Goal: Task Accomplishment & Management: Use online tool/utility

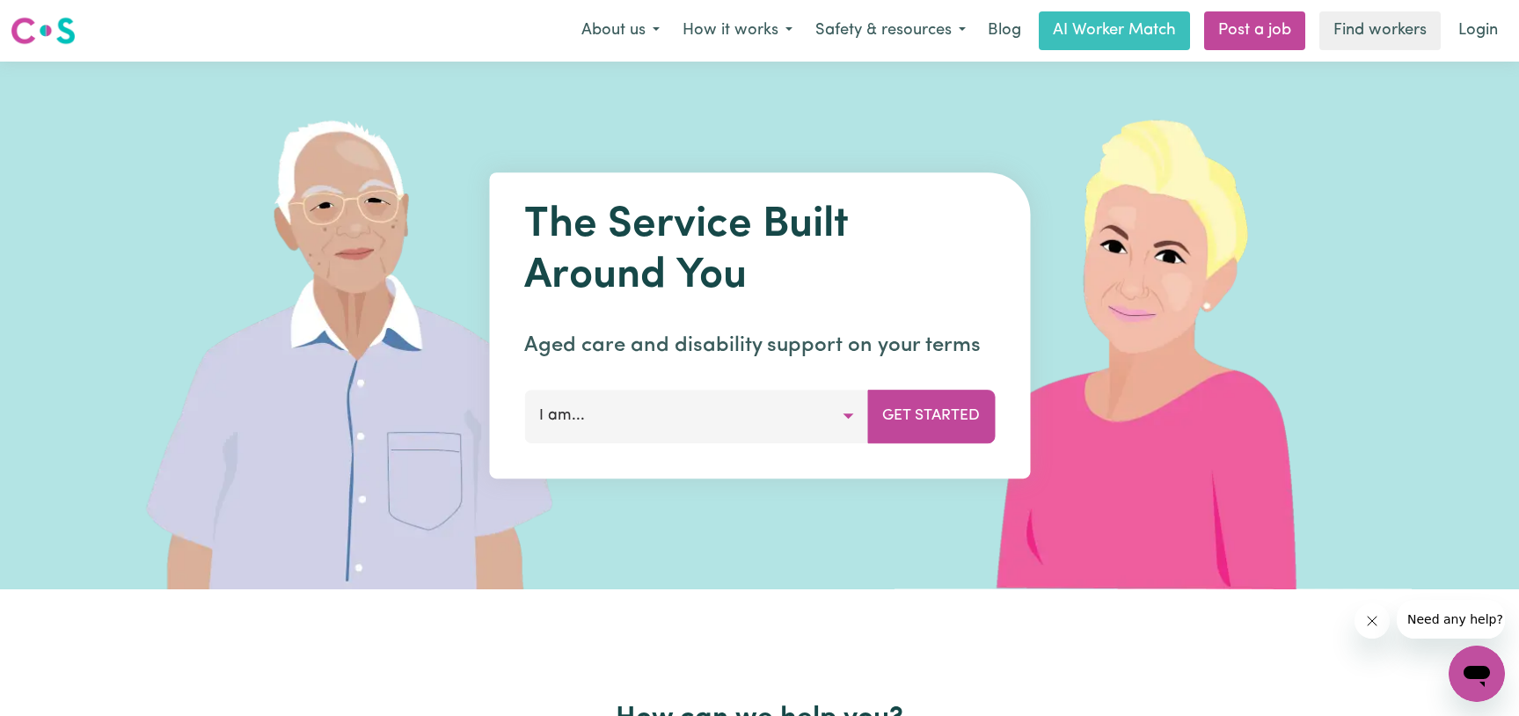
drag, startPoint x: 901, startPoint y: 416, endPoint x: 853, endPoint y: 419, distance: 48.4
click at [853, 419] on div "I am... Looking for new care or support A support worker A support coordinator …" at bounding box center [759, 416] width 471 height 53
click at [853, 419] on button "I am..." at bounding box center [696, 416] width 344 height 53
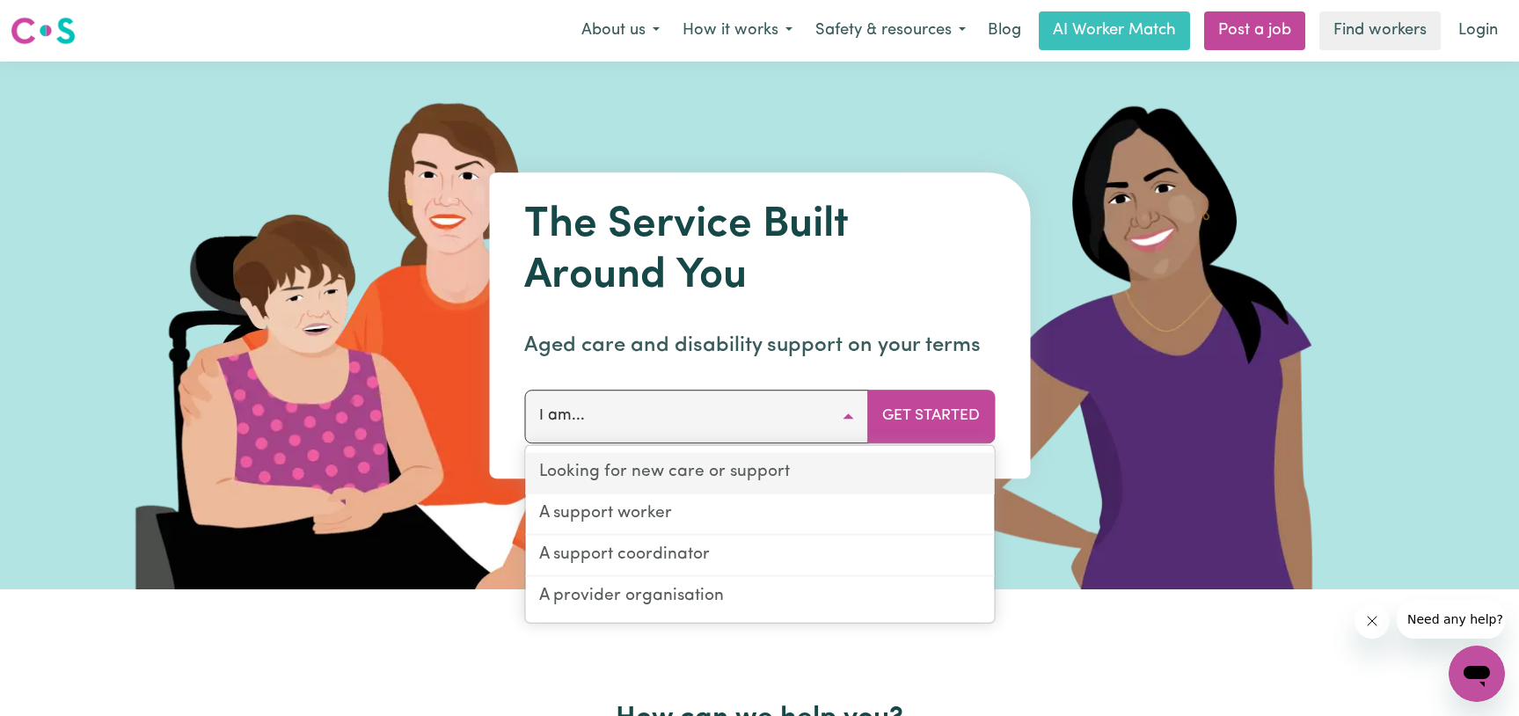
click at [719, 476] on link "Looking for new care or support" at bounding box center [759, 473] width 469 height 41
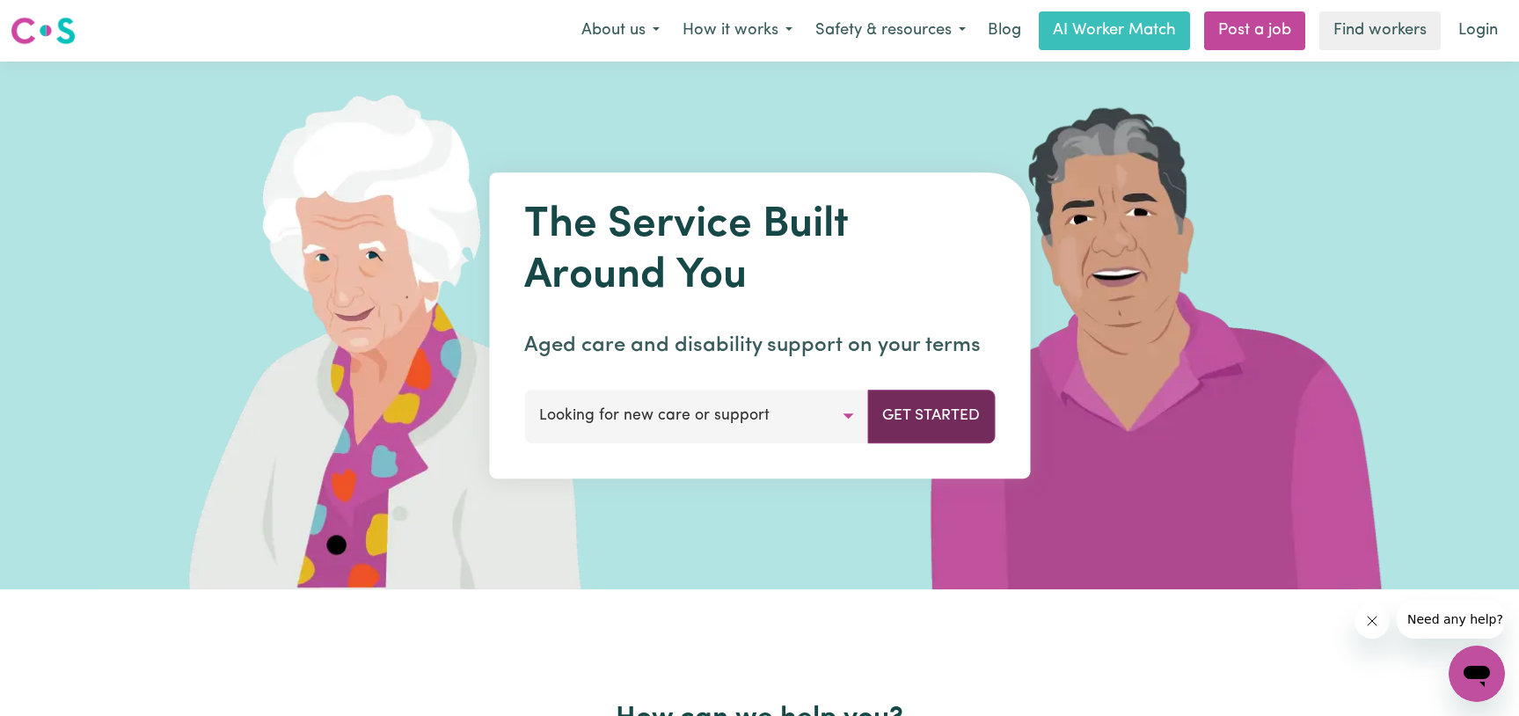
click at [913, 412] on button "Get Started" at bounding box center [931, 416] width 128 height 53
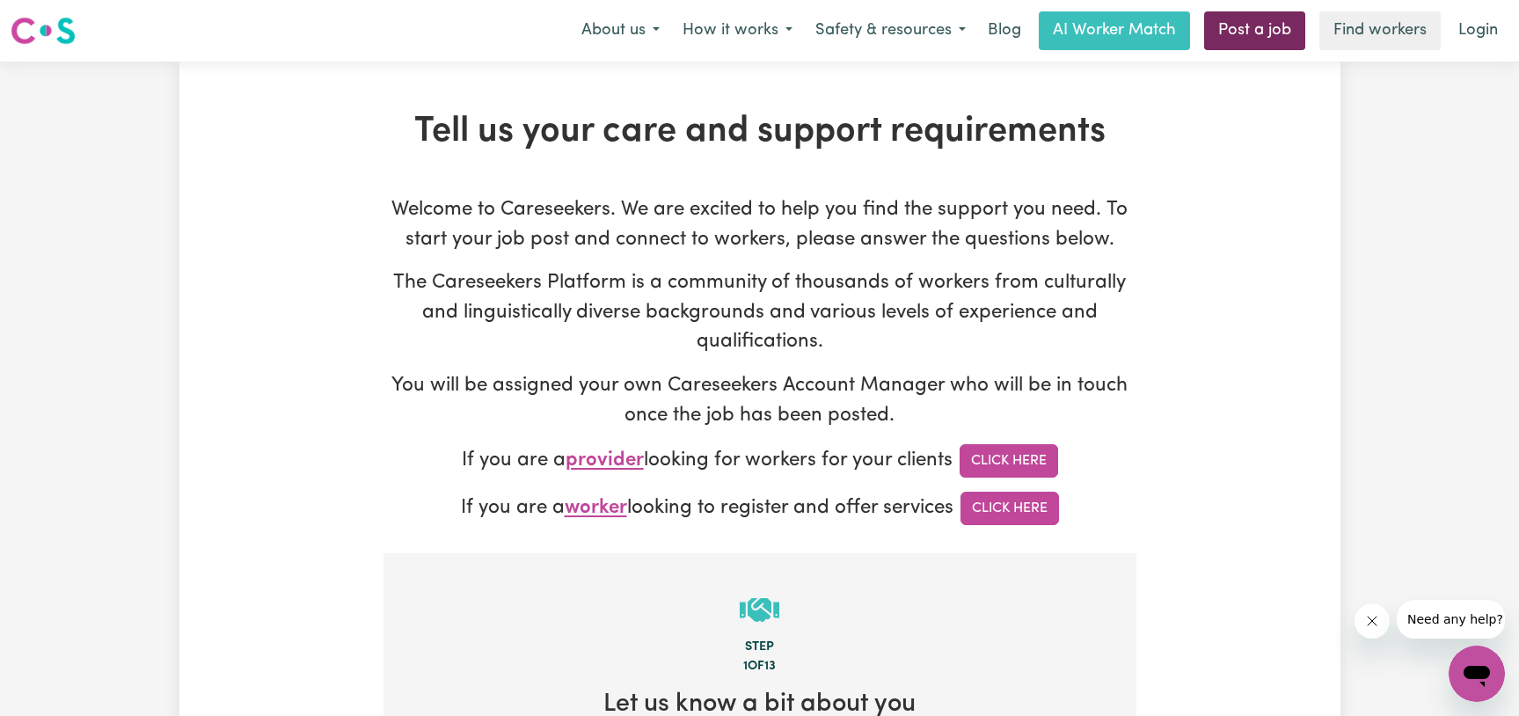
click at [1254, 33] on link "Post a job" at bounding box center [1254, 30] width 101 height 39
click at [1346, 30] on link "Find workers" at bounding box center [1379, 30] width 121 height 39
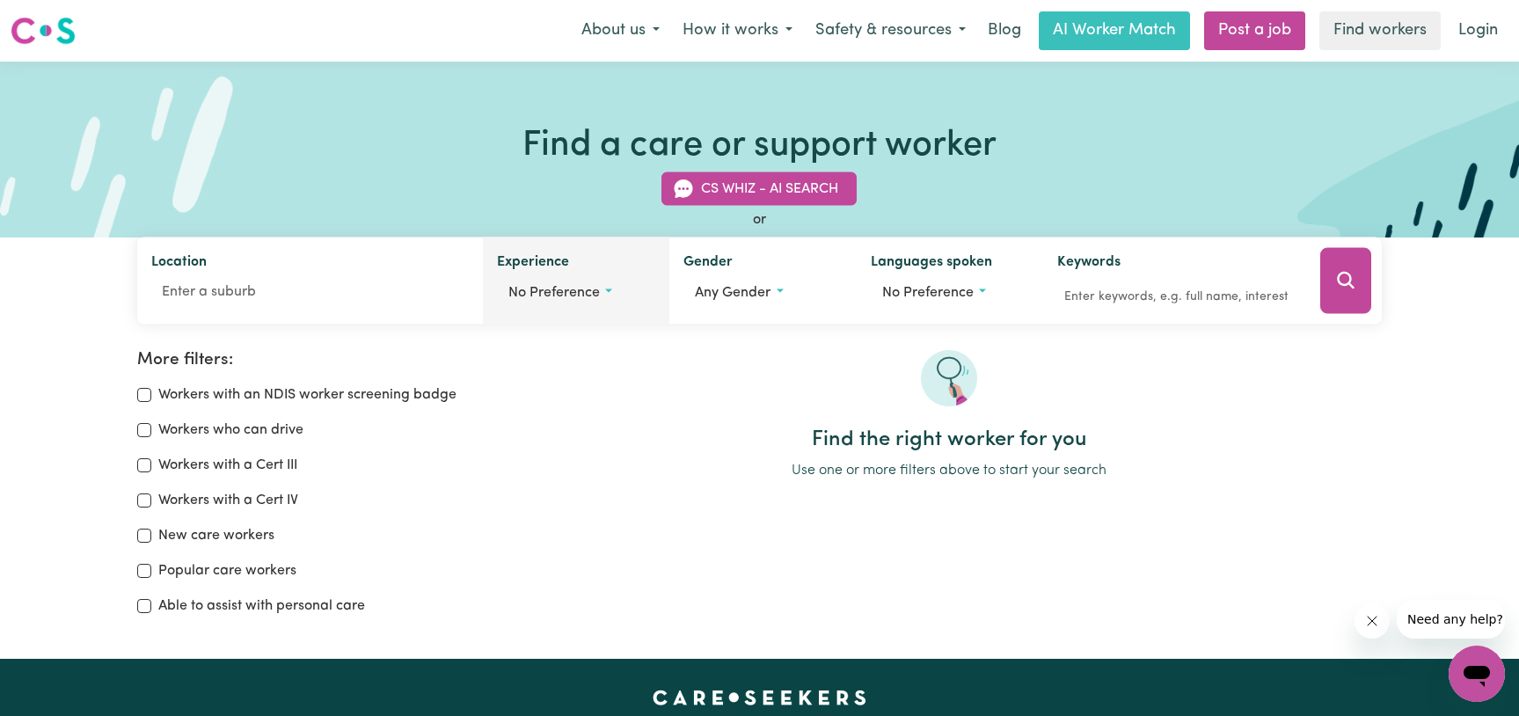
click at [610, 293] on button "No preference" at bounding box center [576, 292] width 158 height 33
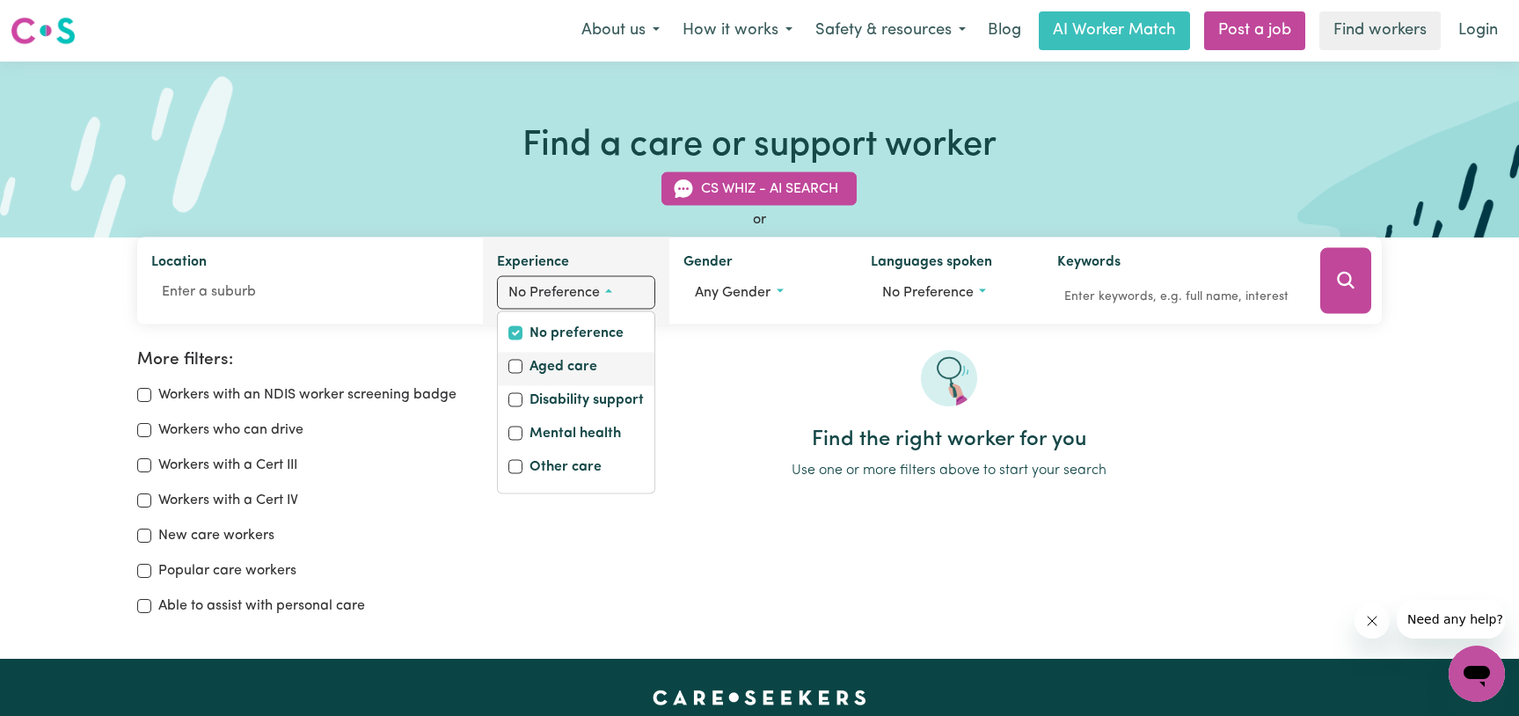
click at [549, 368] on label "Aged care" at bounding box center [563, 368] width 68 height 25
click at [522, 368] on input "Aged care" at bounding box center [515, 367] width 14 height 14
checkbox input "true"
checkbox input "false"
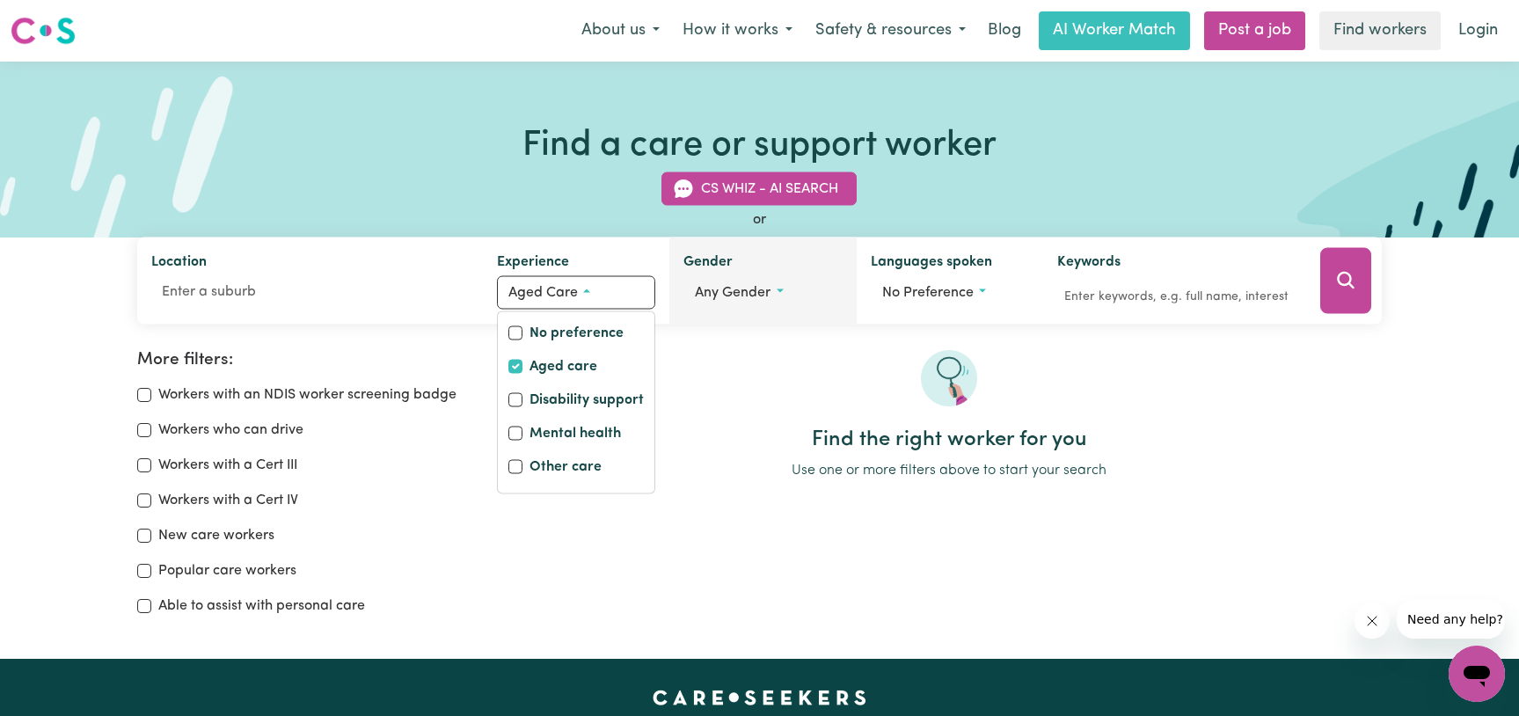
click at [748, 292] on span "Any gender" at bounding box center [733, 293] width 76 height 14
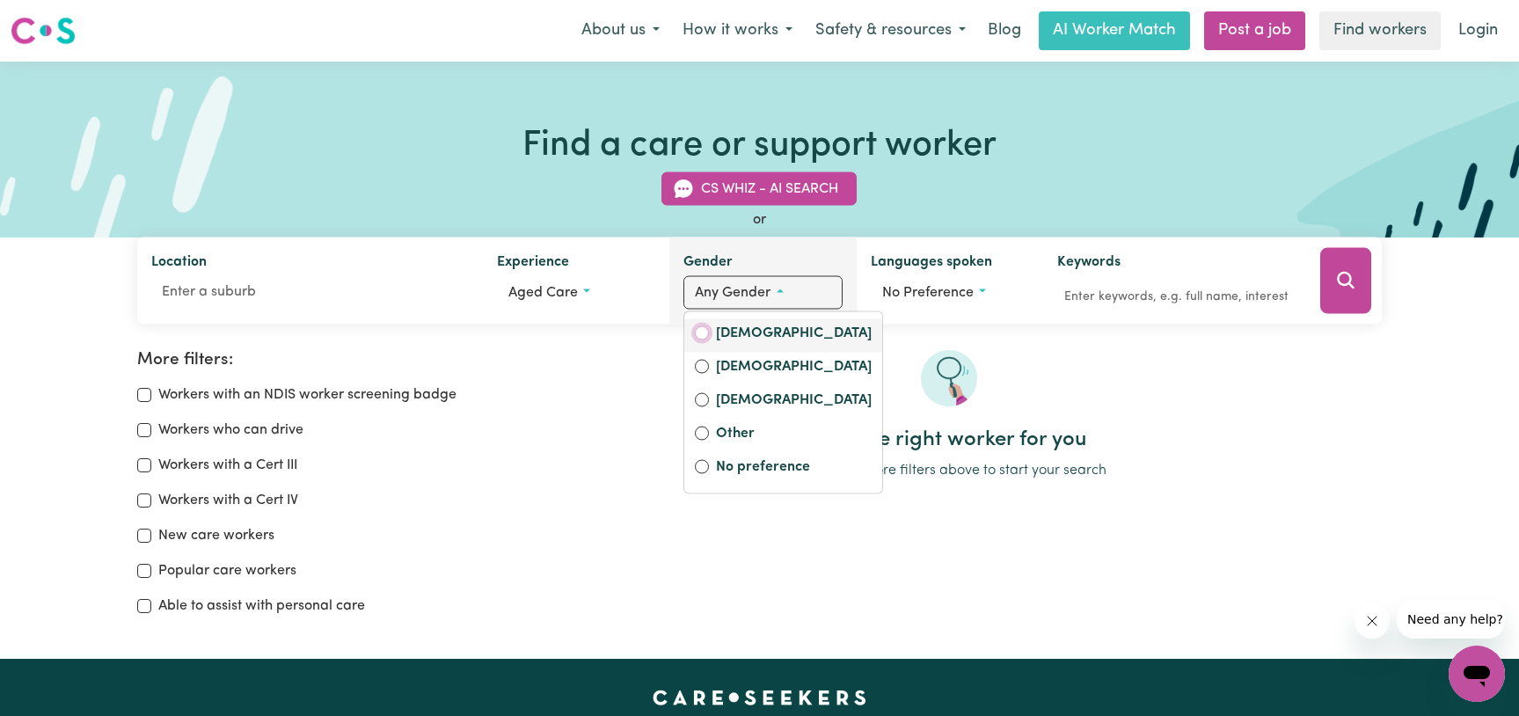
click at [706, 332] on input "[DEMOGRAPHIC_DATA]" at bounding box center [702, 333] width 14 height 14
radio input "true"
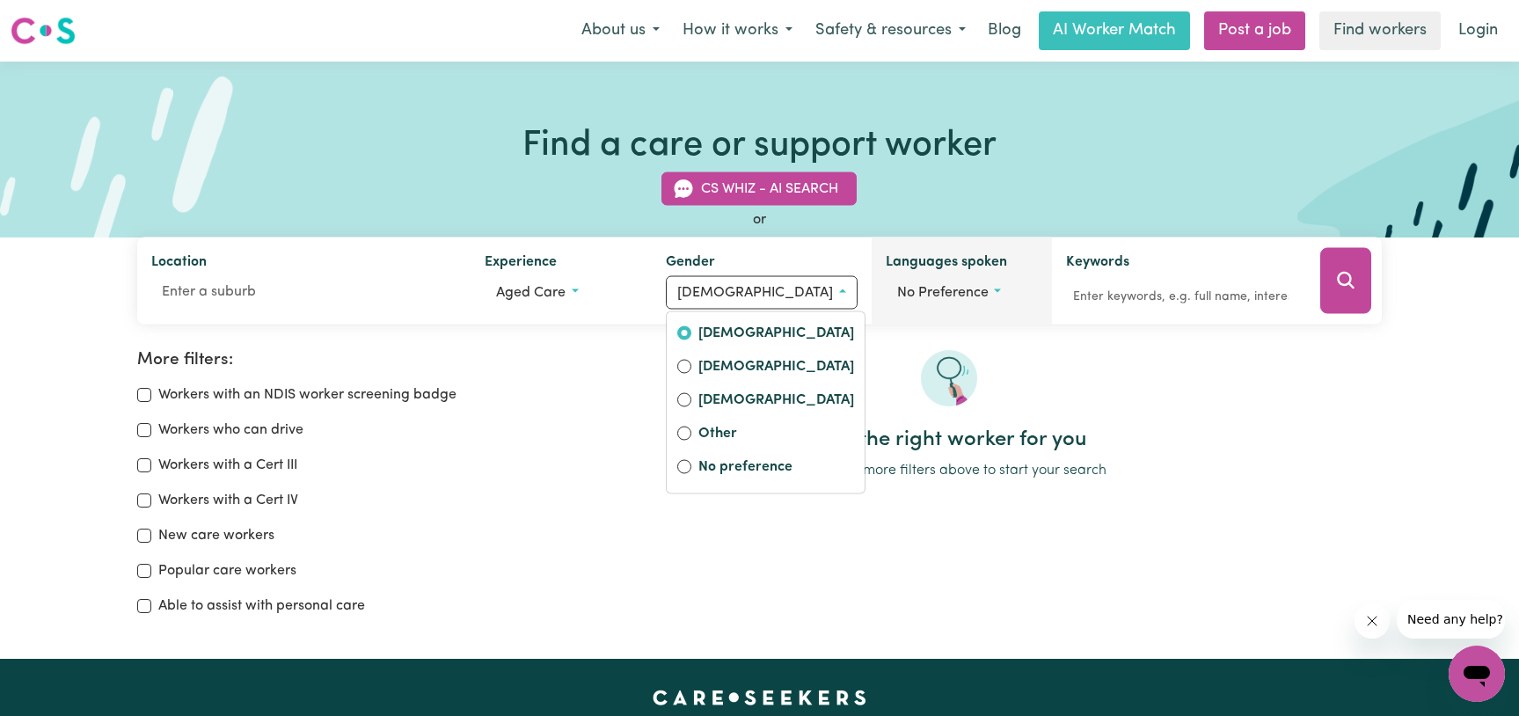
click at [984, 288] on button "No preference" at bounding box center [962, 292] width 153 height 33
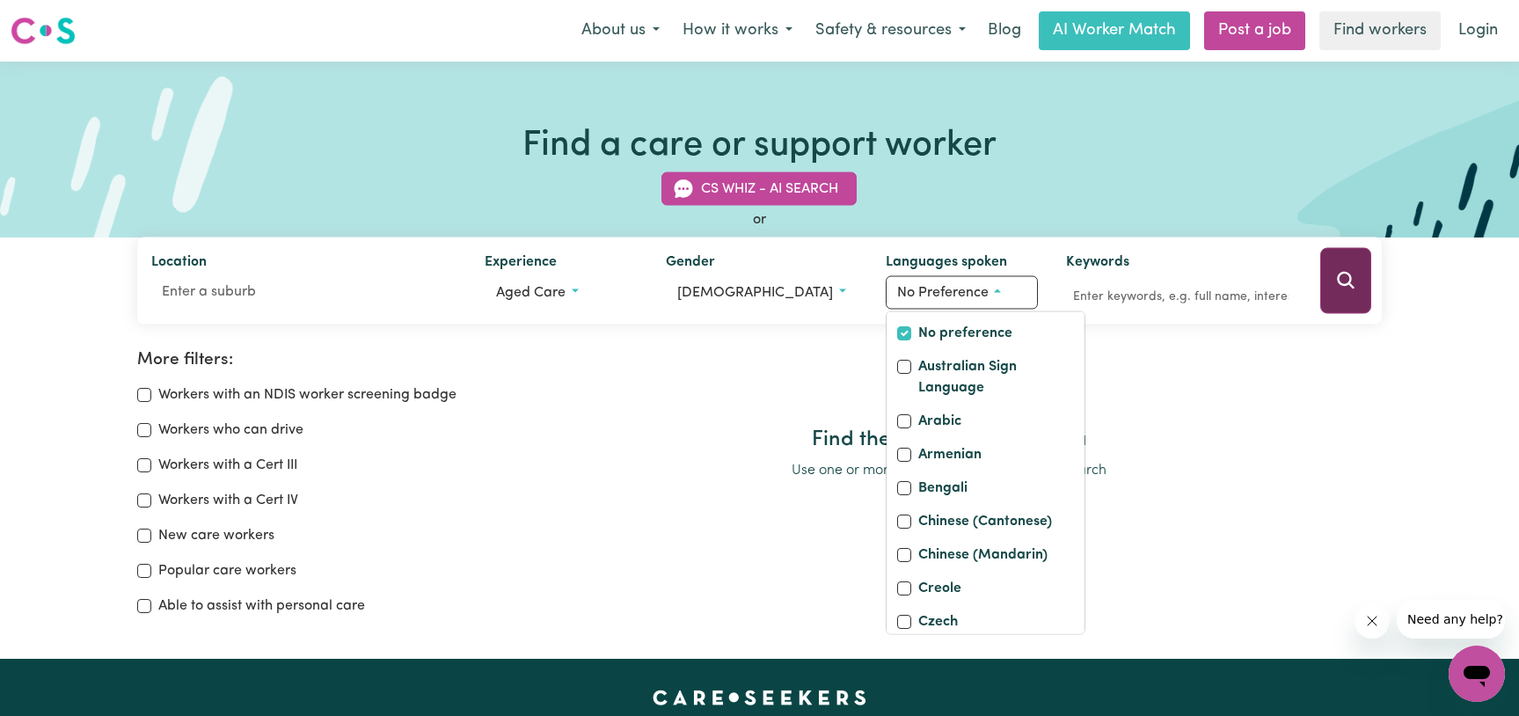
click at [1339, 288] on icon "Search" at bounding box center [1345, 280] width 21 height 21
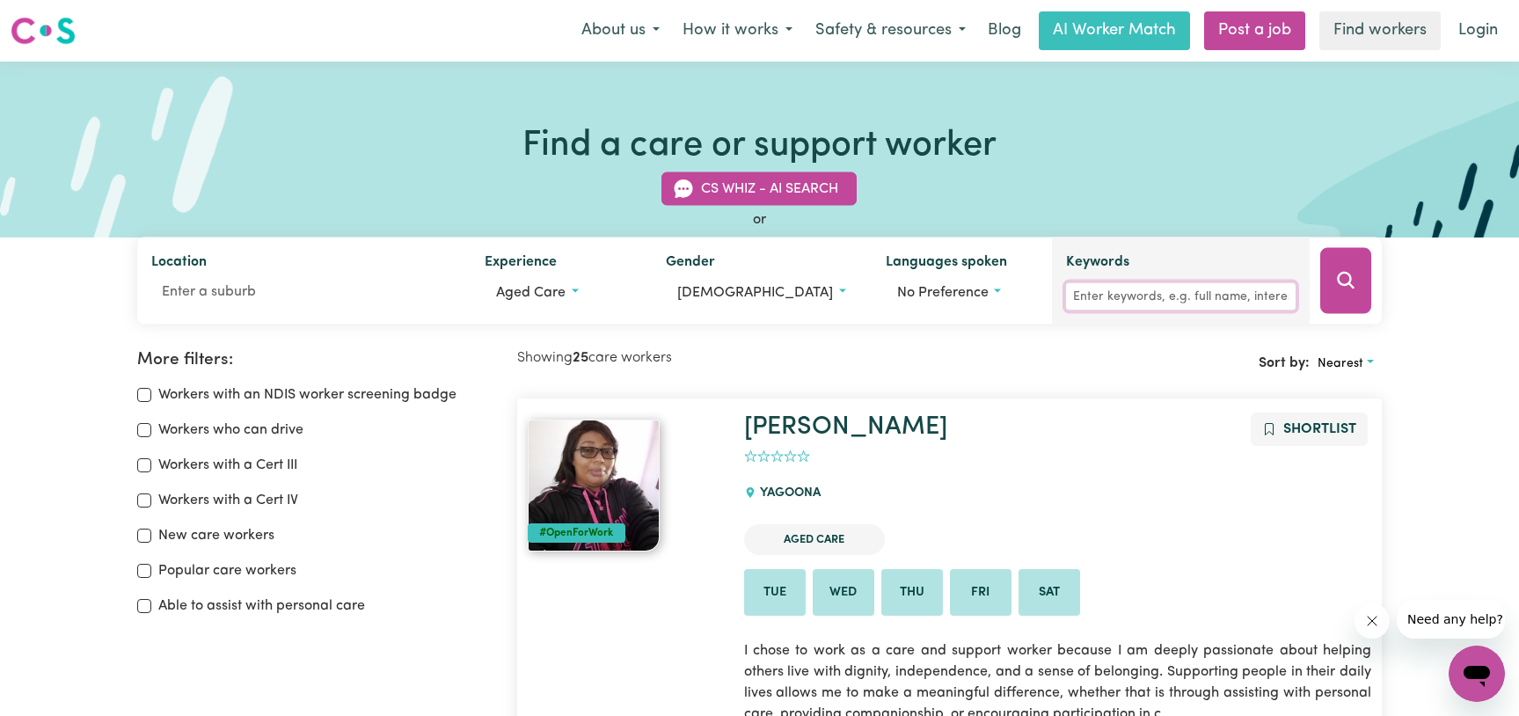
click at [1119, 293] on input "Keywords" at bounding box center [1181, 296] width 230 height 27
type input "bundaberg"
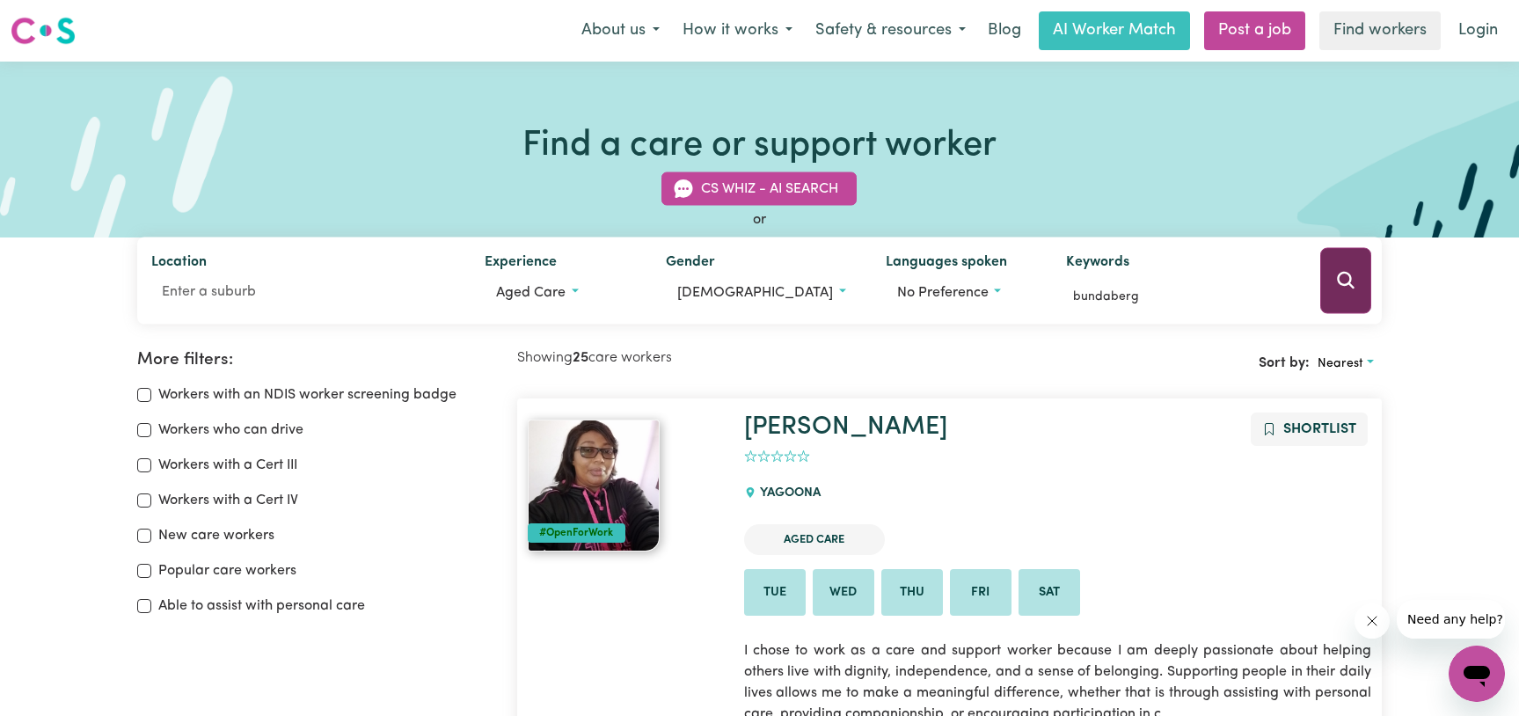
click at [1341, 278] on icon "Search" at bounding box center [1345, 280] width 21 height 21
